Goal: Information Seeking & Learning: Learn about a topic

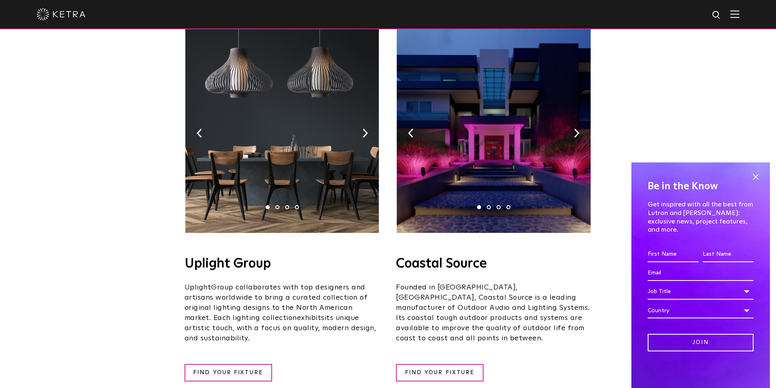
scroll to position [204, 0]
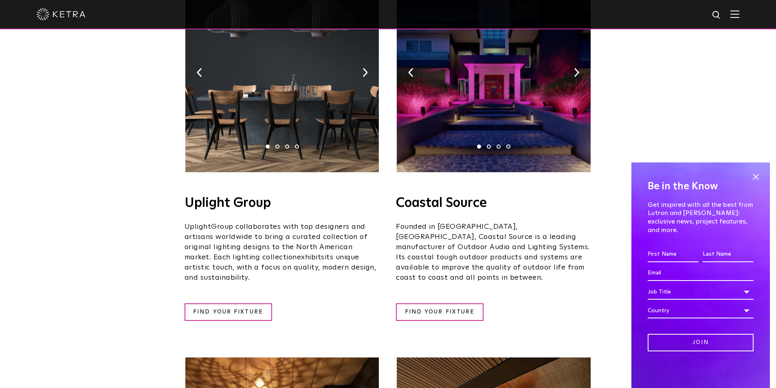
click at [296, 138] on img at bounding box center [281, 71] width 193 height 204
click at [337, 122] on img at bounding box center [281, 71] width 193 height 204
click at [299, 223] on span "Group collaborates with top designers and artisans worldwide to bring a curated…" at bounding box center [275, 242] width 183 height 38
click at [257, 197] on h4 "Uplight Group" at bounding box center [281, 203] width 195 height 13
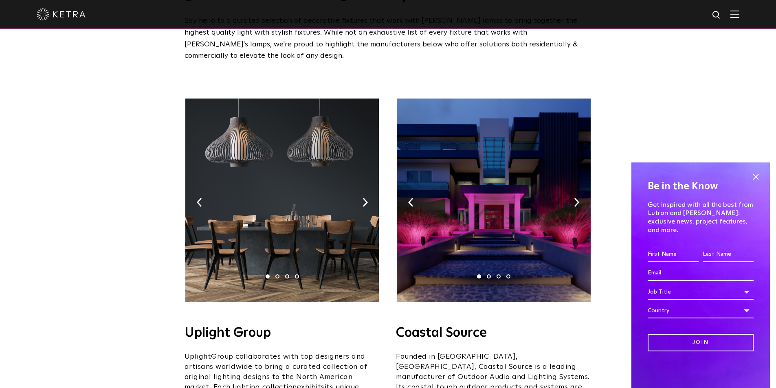
scroll to position [0, 0]
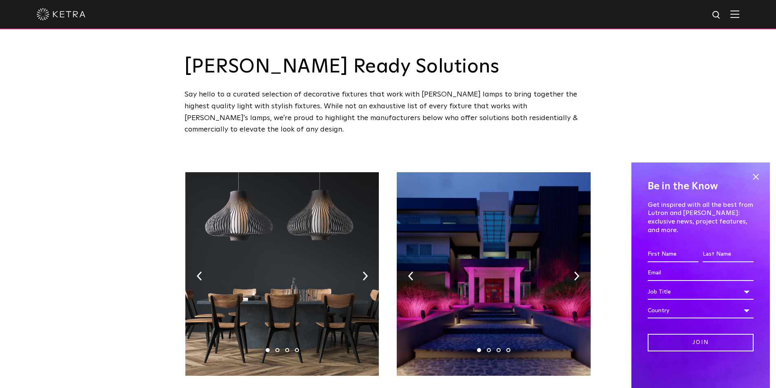
click at [312, 213] on img at bounding box center [281, 274] width 193 height 204
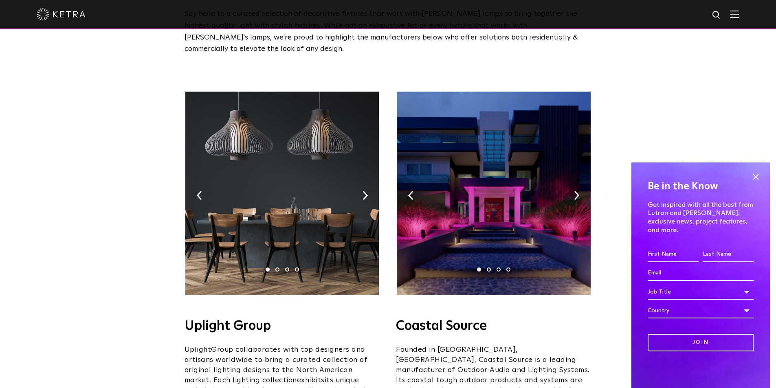
scroll to position [81, 0]
